Goal: Transaction & Acquisition: Purchase product/service

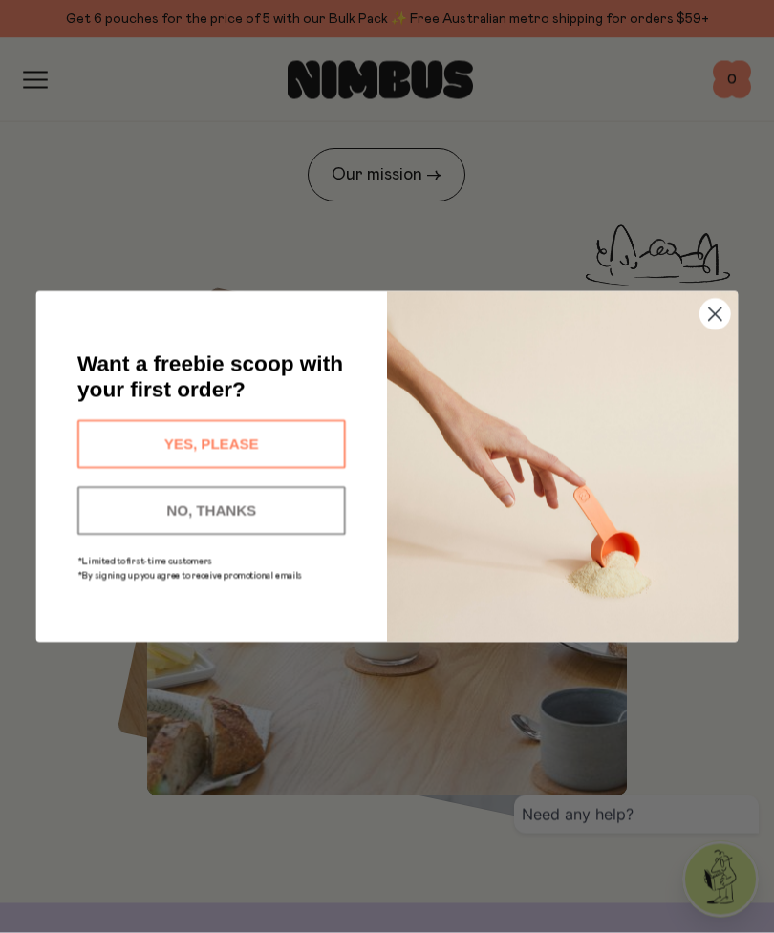
scroll to position [1039, 0]
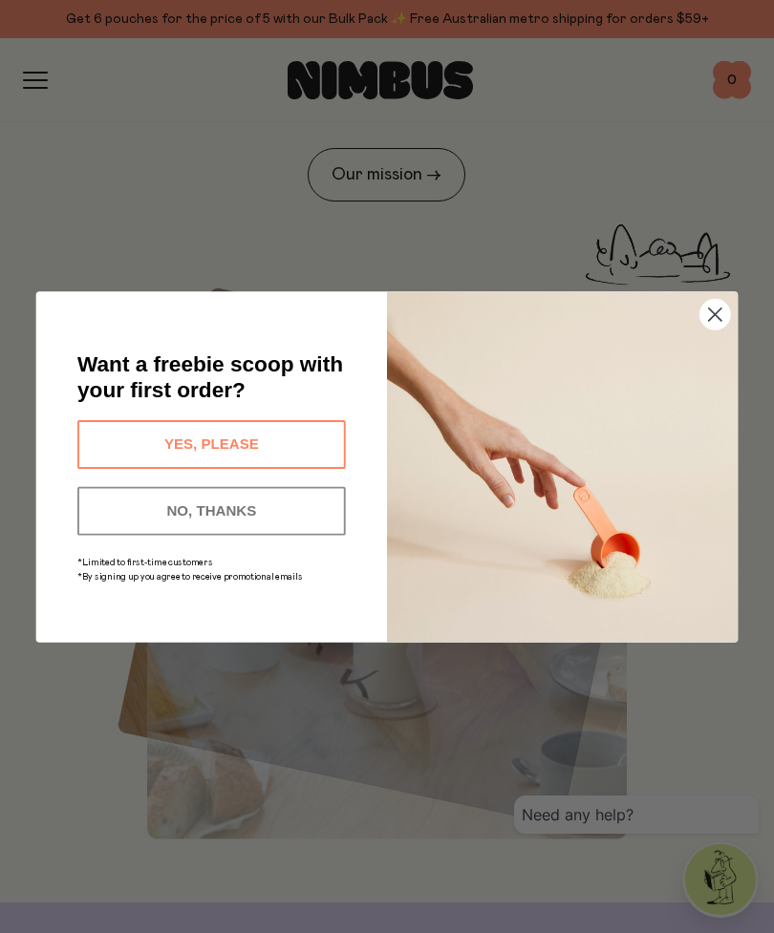
click at [710, 329] on circle "Close dialog" at bounding box center [715, 314] width 30 height 30
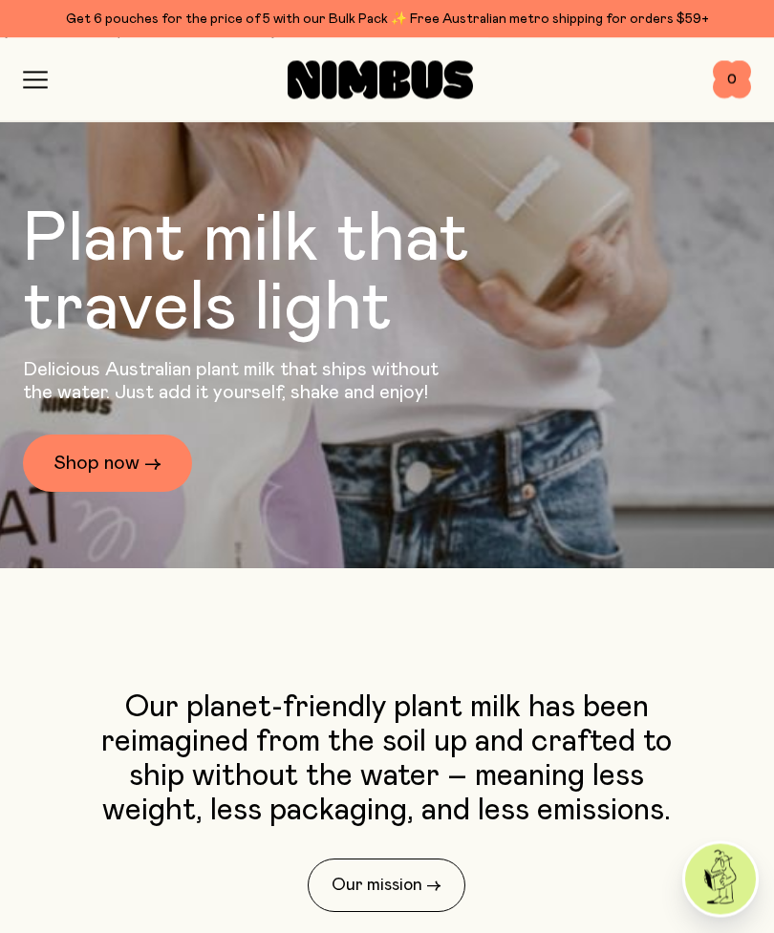
scroll to position [327, 0]
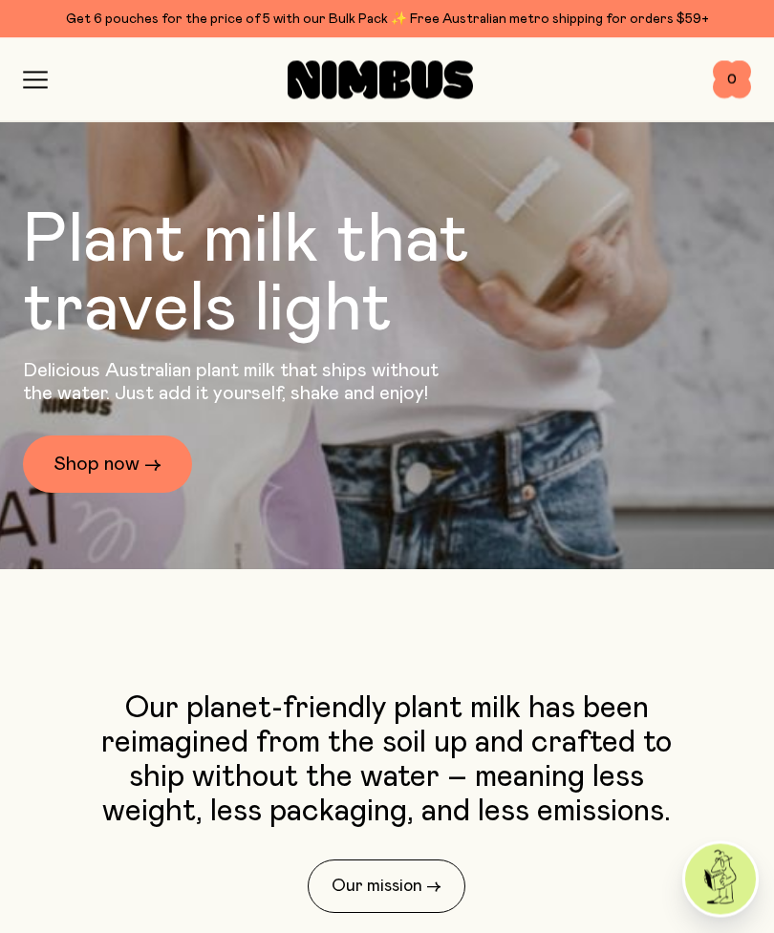
click at [45, 80] on icon "button" at bounding box center [35, 80] width 23 height 0
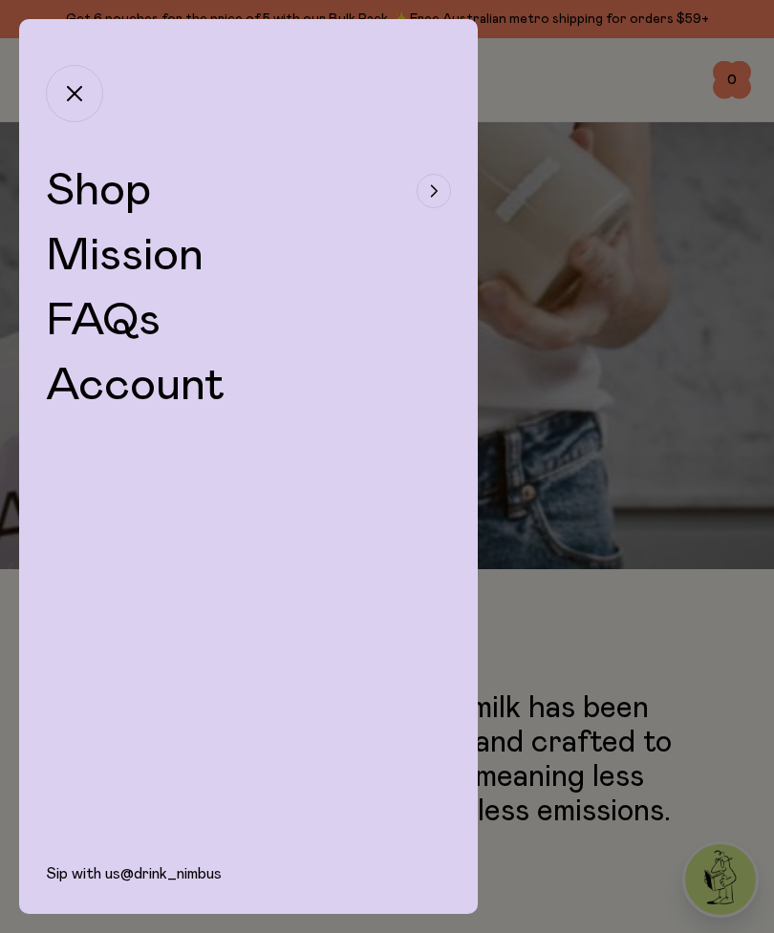
click at [115, 201] on span "Shop" at bounding box center [98, 191] width 105 height 46
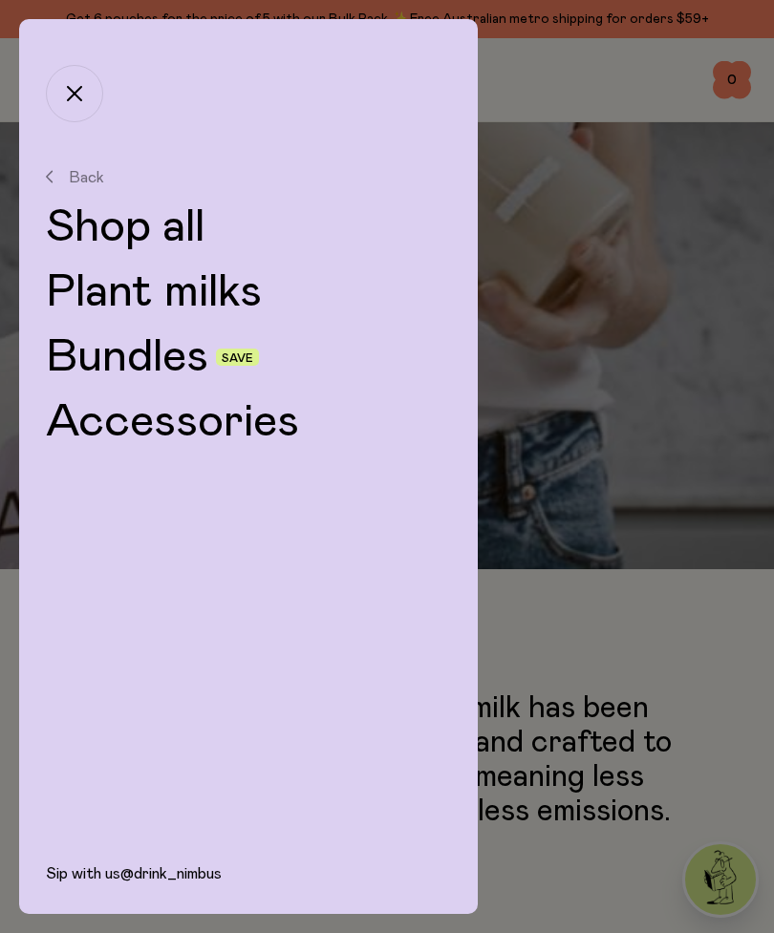
click at [165, 369] on link "Bundles" at bounding box center [127, 357] width 162 height 46
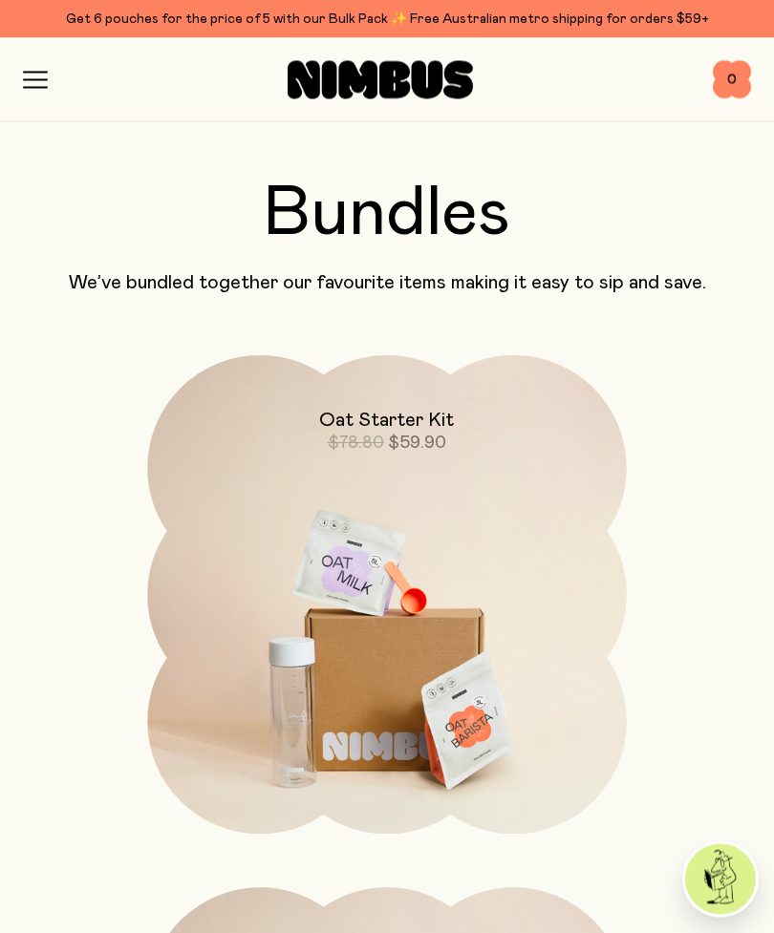
scroll to position [50, 0]
click at [455, 693] on img at bounding box center [386, 636] width 479 height 563
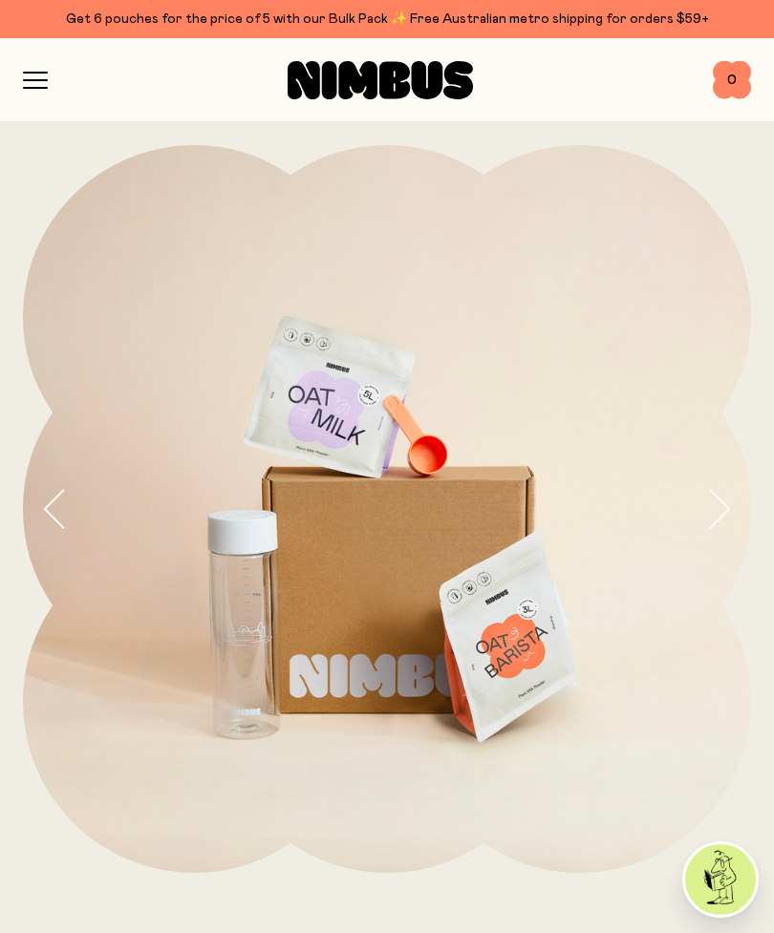
scroll to position [5, 0]
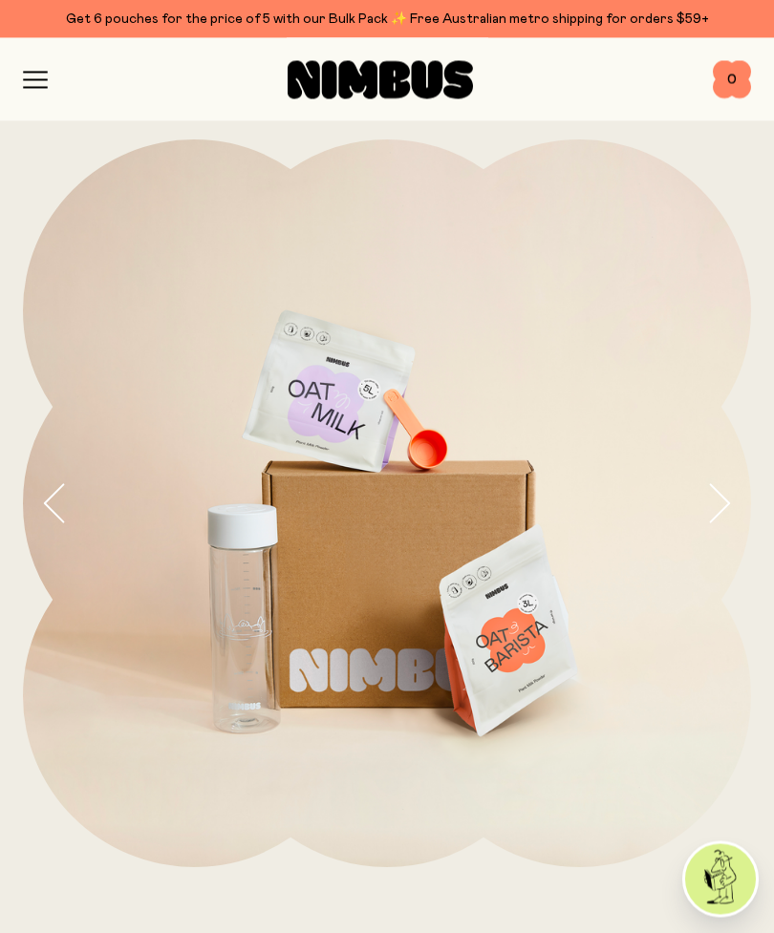
click at [718, 501] on icon "button" at bounding box center [718, 504] width 27 height 40
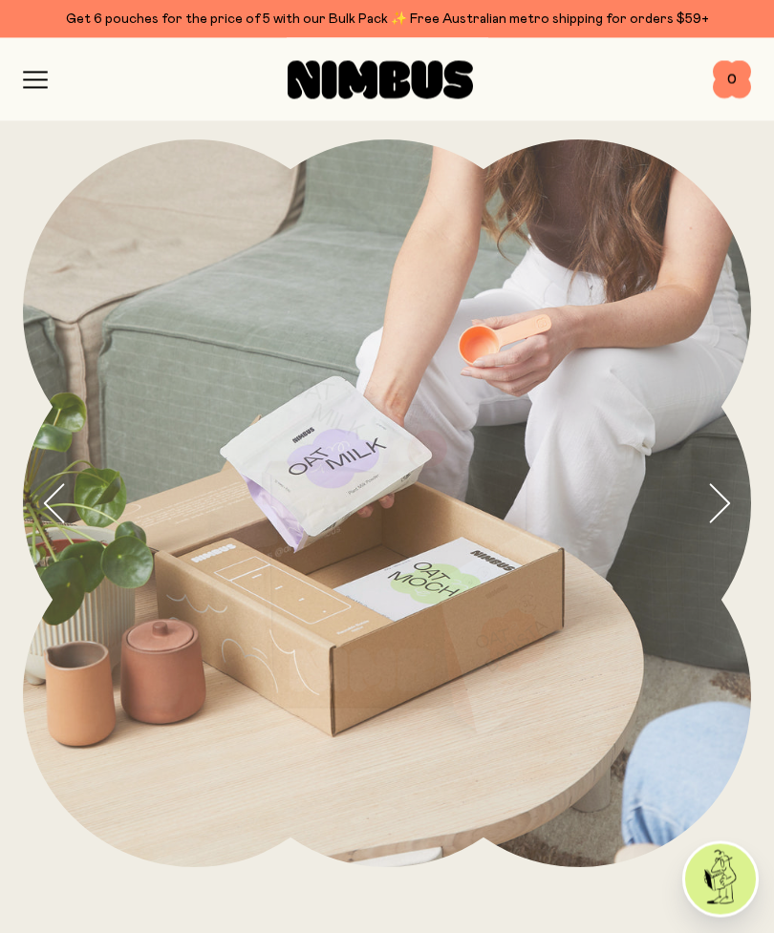
scroll to position [6, 0]
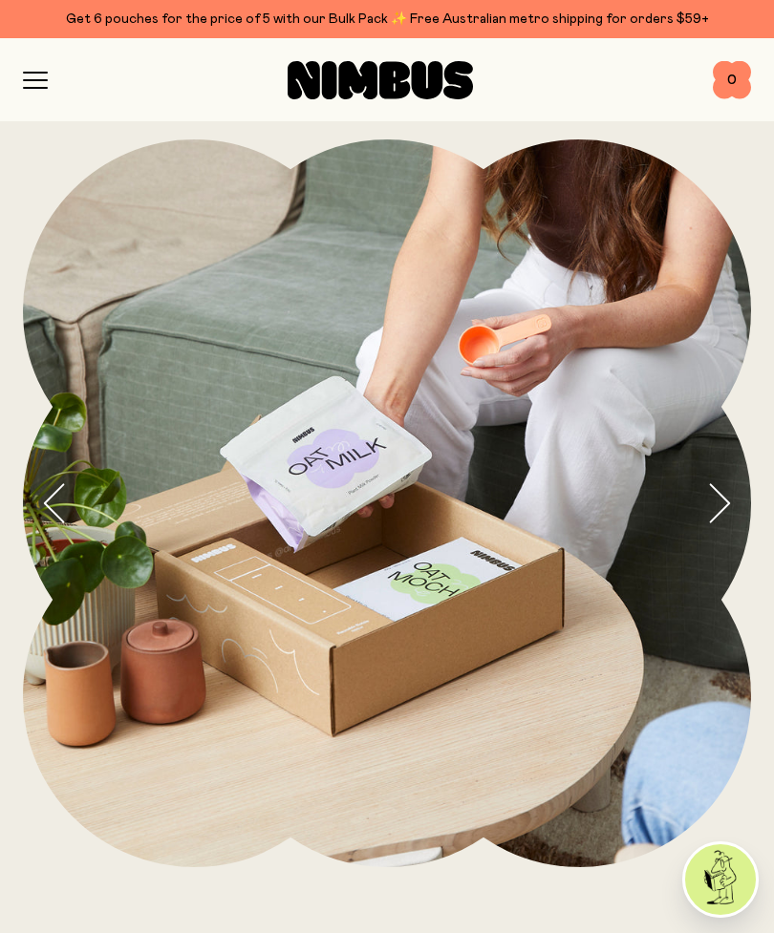
click at [715, 505] on icon "button" at bounding box center [718, 503] width 27 height 40
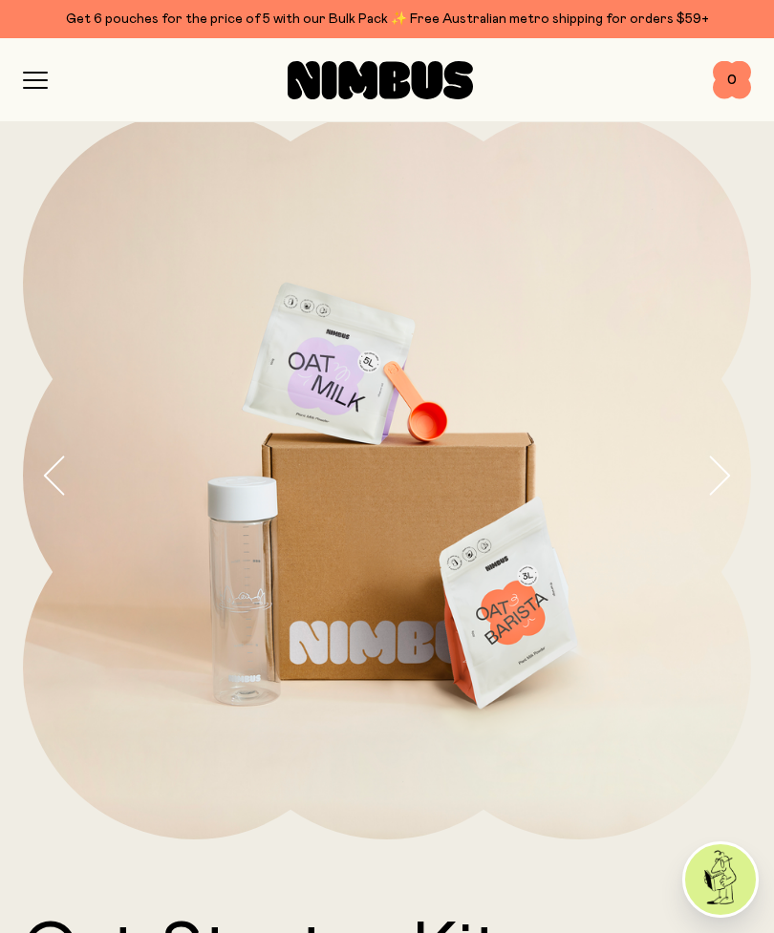
scroll to position [0, 0]
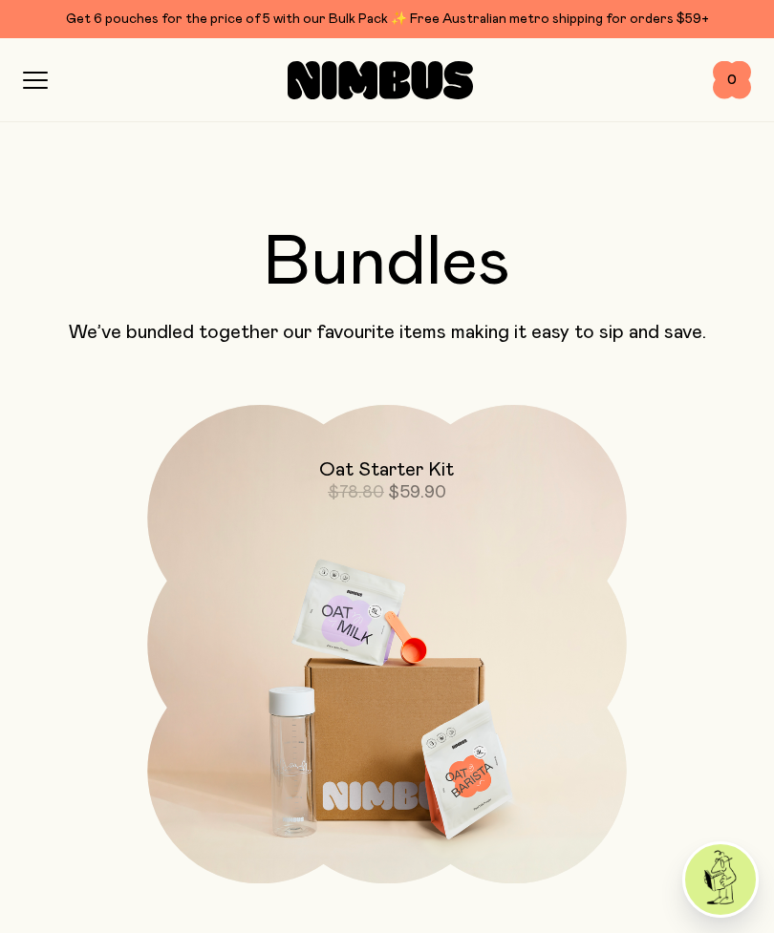
scroll to position [50, 0]
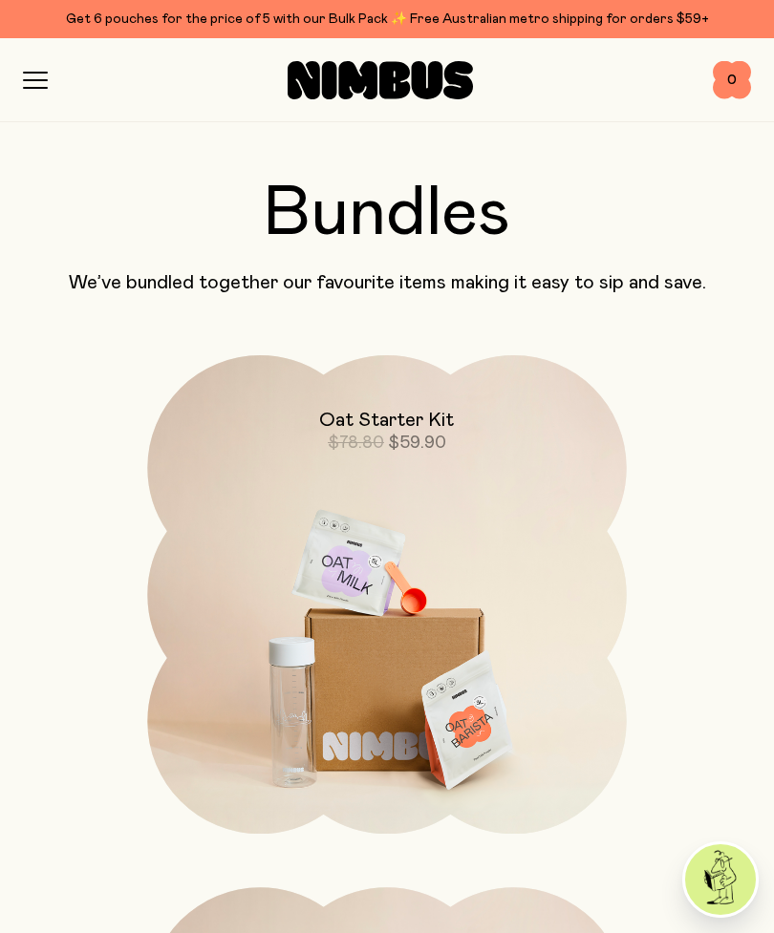
click at [44, 73] on icon "button" at bounding box center [35, 73] width 23 height 0
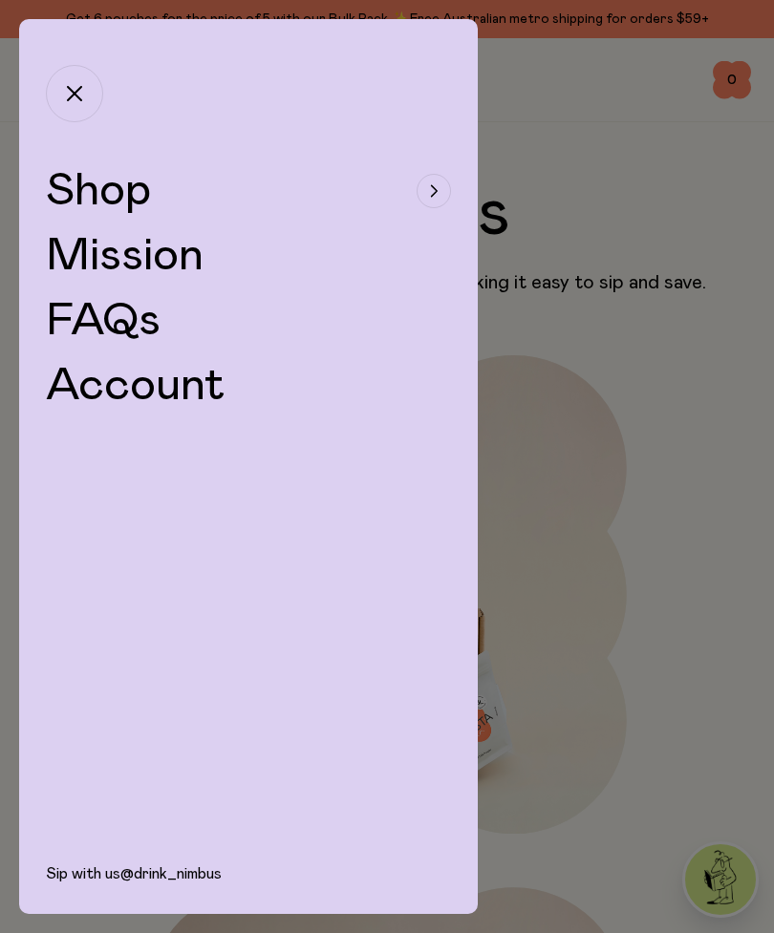
click at [440, 181] on div "button" at bounding box center [433, 191] width 34 height 34
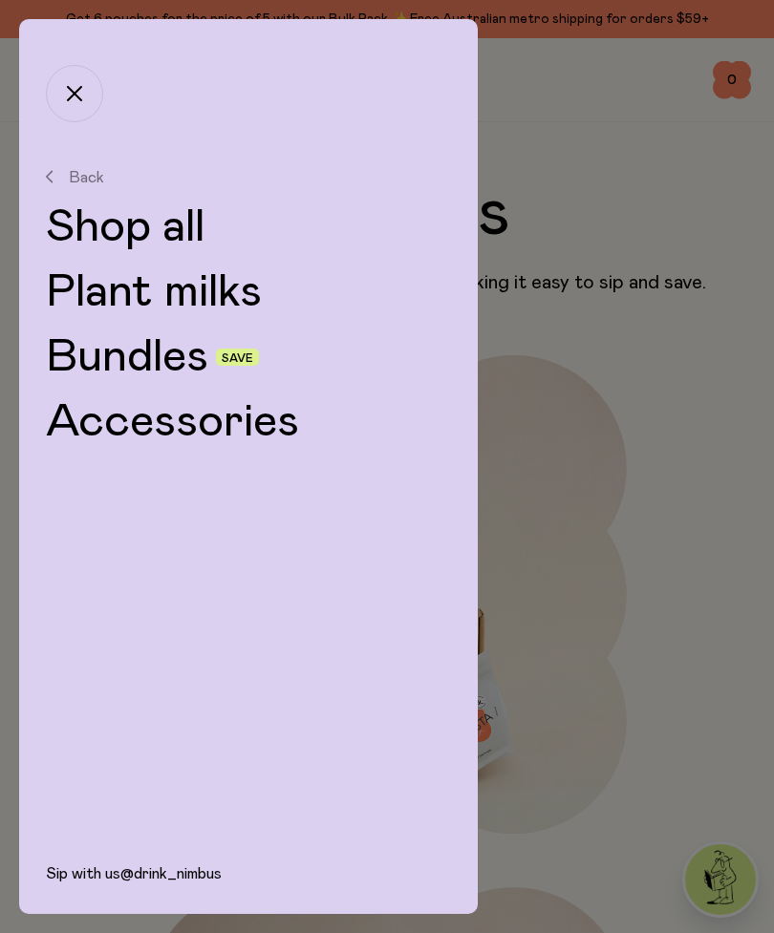
click at [224, 289] on link "Plant milks" at bounding box center [248, 292] width 405 height 46
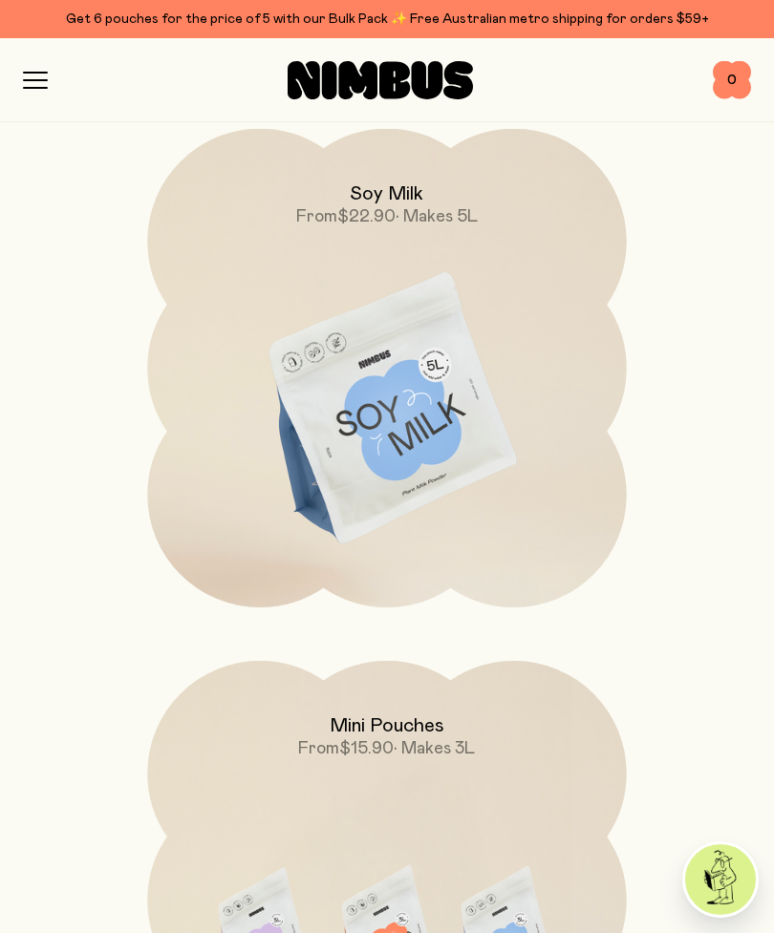
scroll to position [1341, 0]
